Goal: Task Accomplishment & Management: Manage account settings

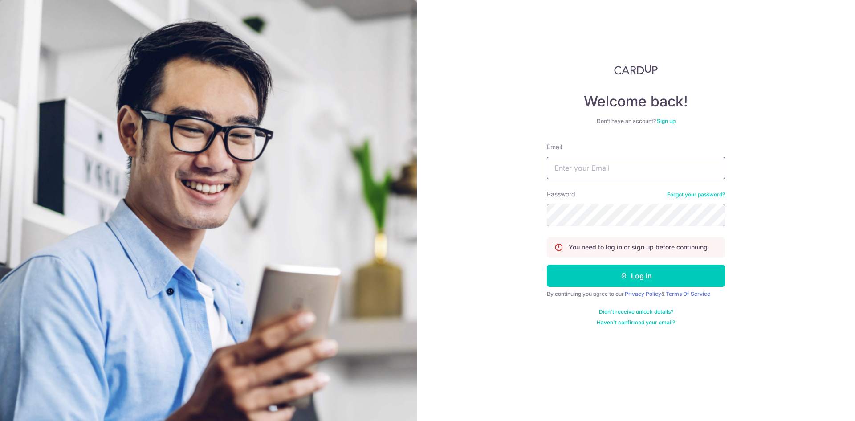
click at [637, 166] on input "Email" at bounding box center [636, 168] width 178 height 22
type input "[EMAIL_ADDRESS][DOMAIN_NAME]"
click at [547, 264] on button "Log in" at bounding box center [636, 275] width 178 height 22
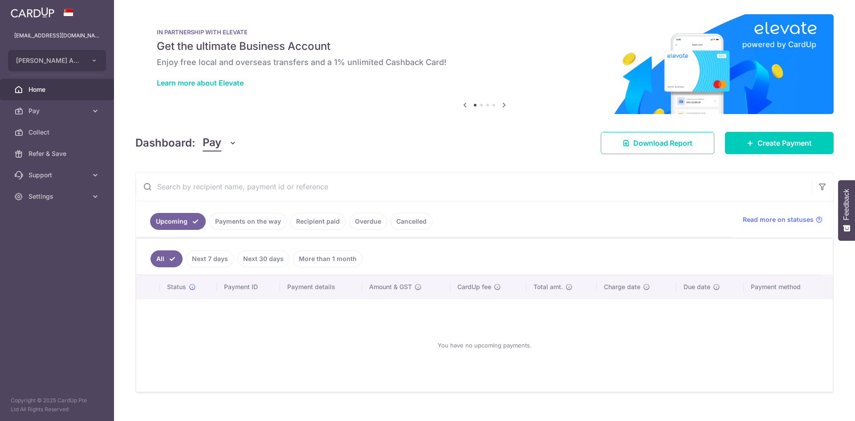
click at [261, 221] on link "Payments on the way" at bounding box center [247, 221] width 77 height 17
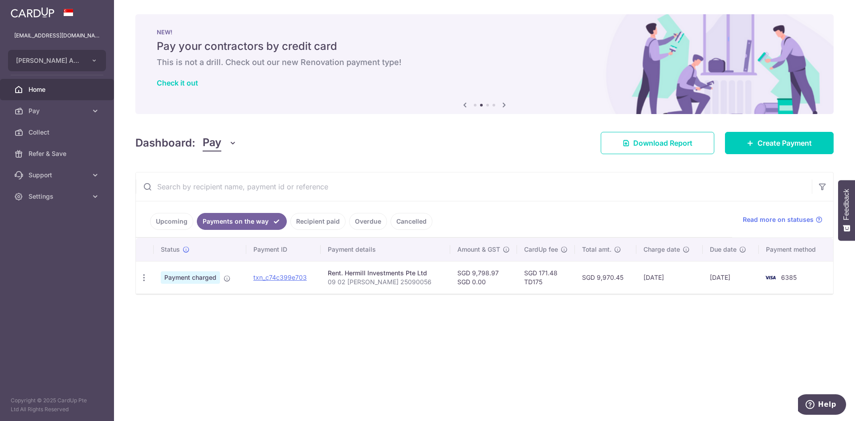
click at [408, 221] on link "Cancelled" at bounding box center [411, 221] width 42 height 17
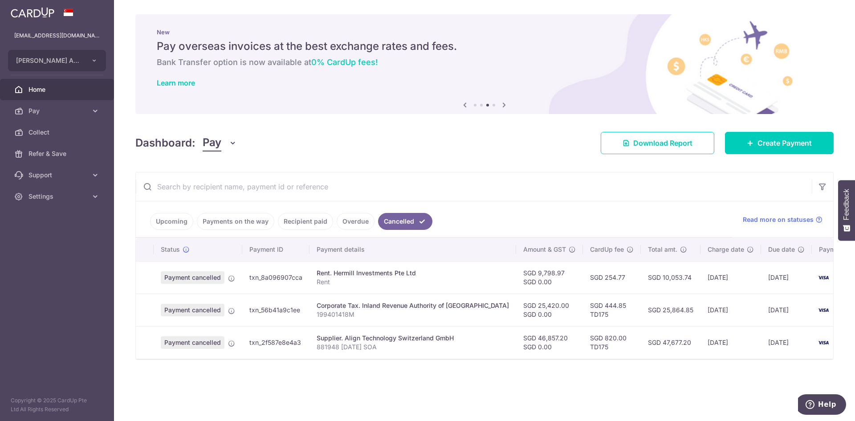
click at [218, 222] on link "Payments on the way" at bounding box center [235, 221] width 77 height 17
